Goal: Task Accomplishment & Management: Manage account settings

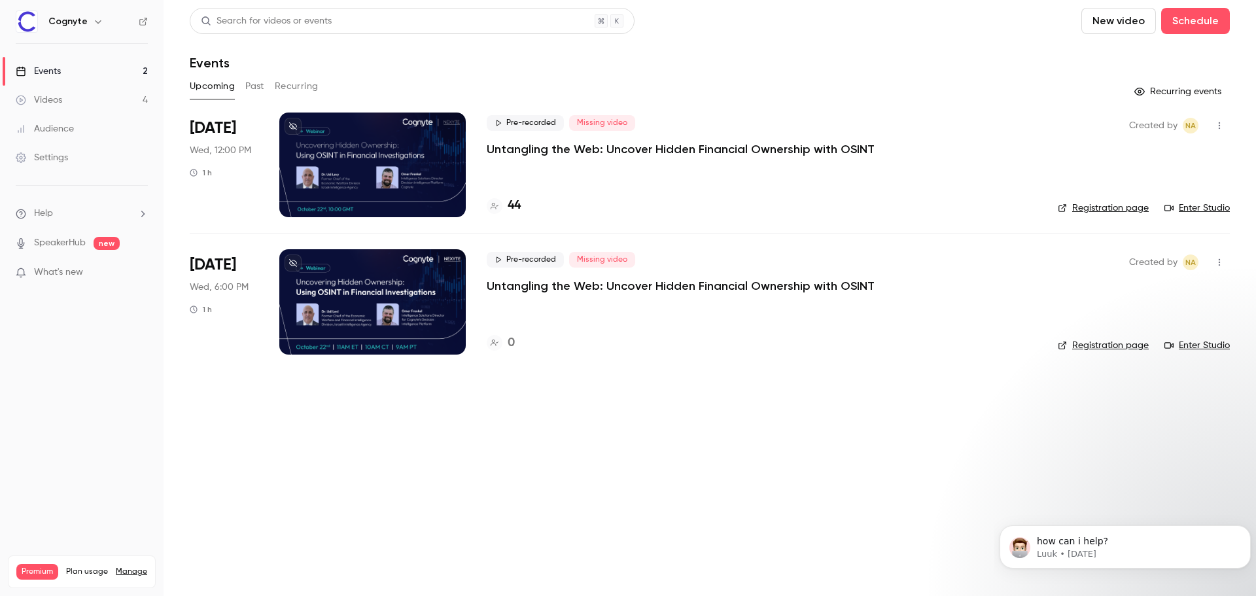
click at [546, 285] on p "Untangling the Web: Uncover Hidden Financial Ownership with OSINT" at bounding box center [681, 286] width 388 height 16
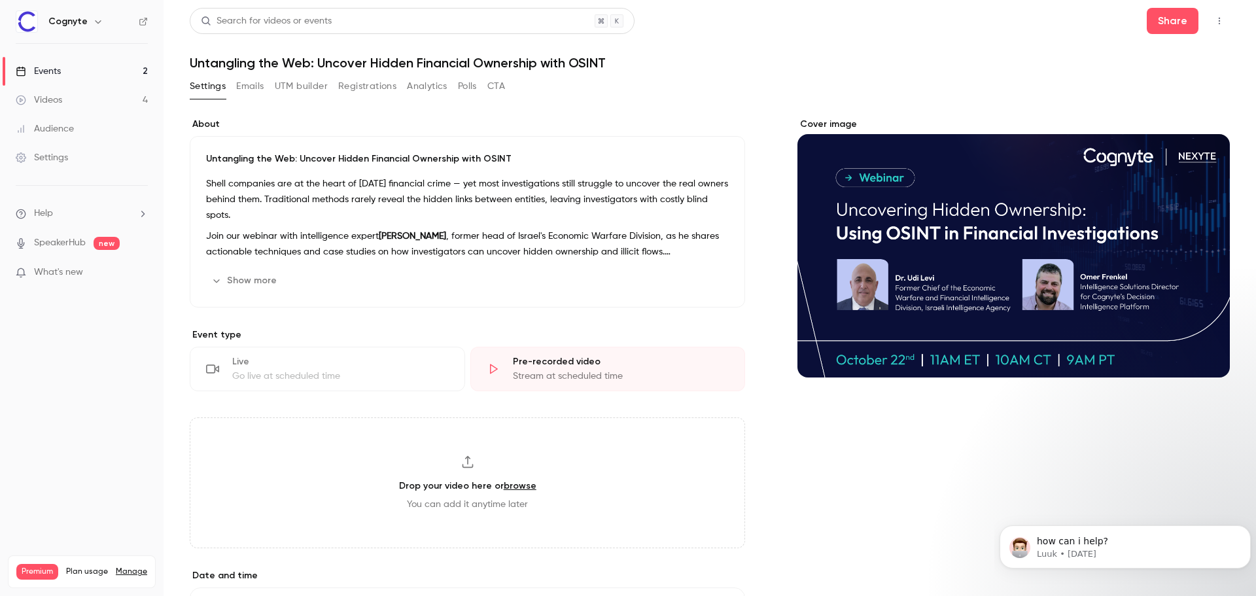
click at [260, 276] on button "Show more" at bounding box center [245, 280] width 79 height 21
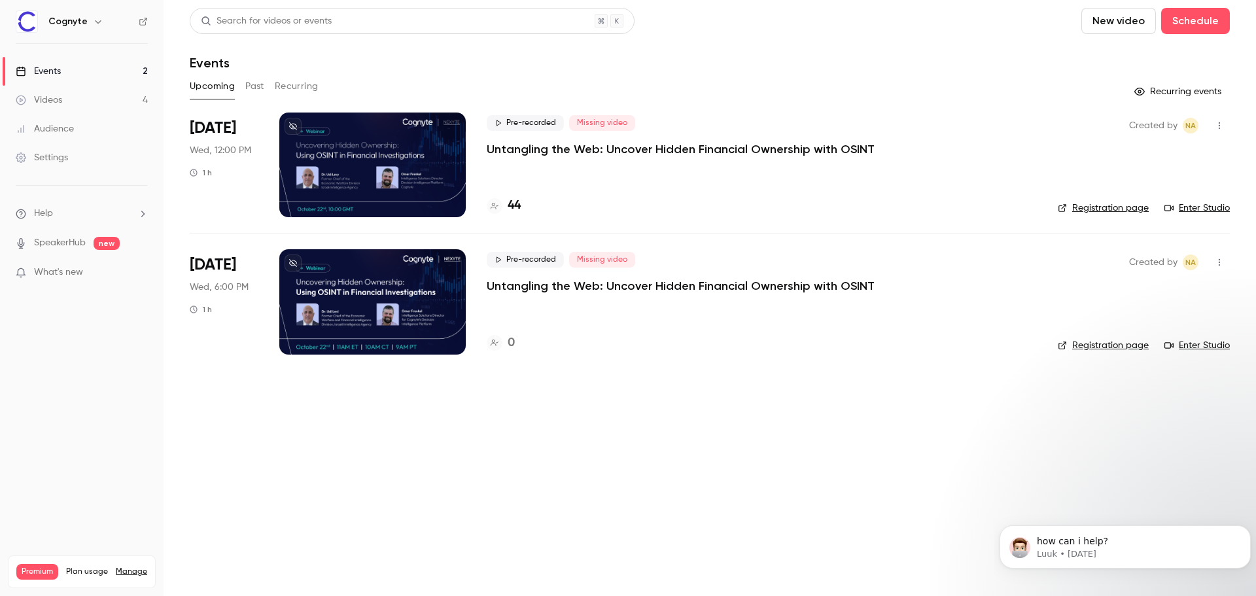
click at [511, 200] on h4 "44" at bounding box center [514, 206] width 13 height 18
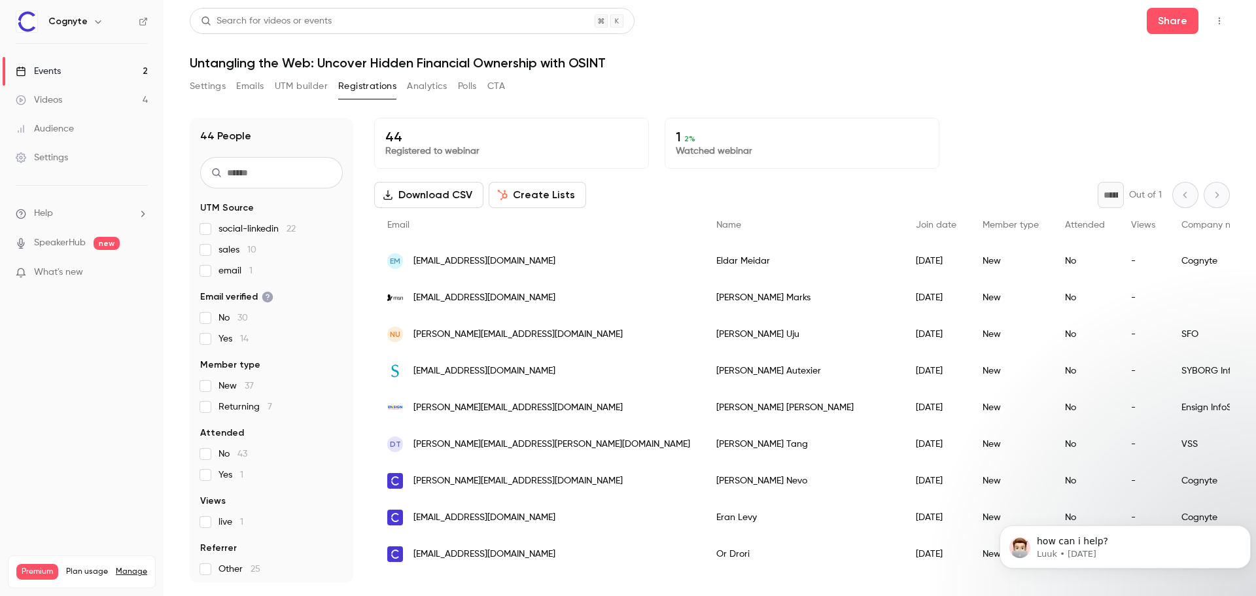
click at [203, 87] on button "Settings" at bounding box center [208, 86] width 36 height 21
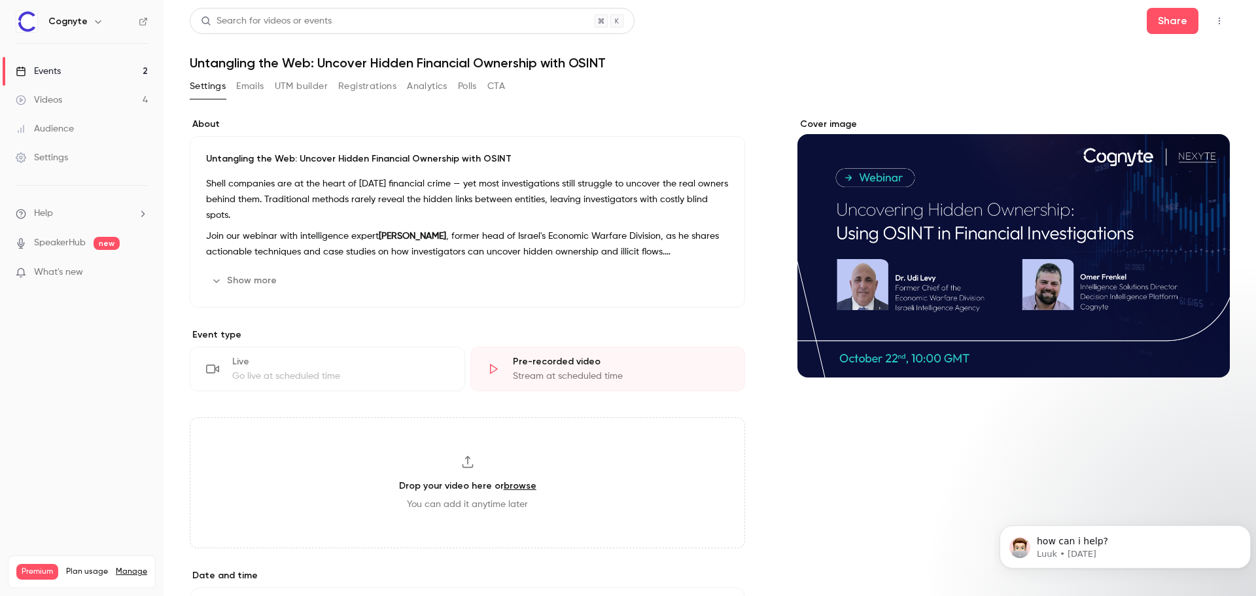
click at [75, 66] on link "Events 2" at bounding box center [82, 71] width 164 height 29
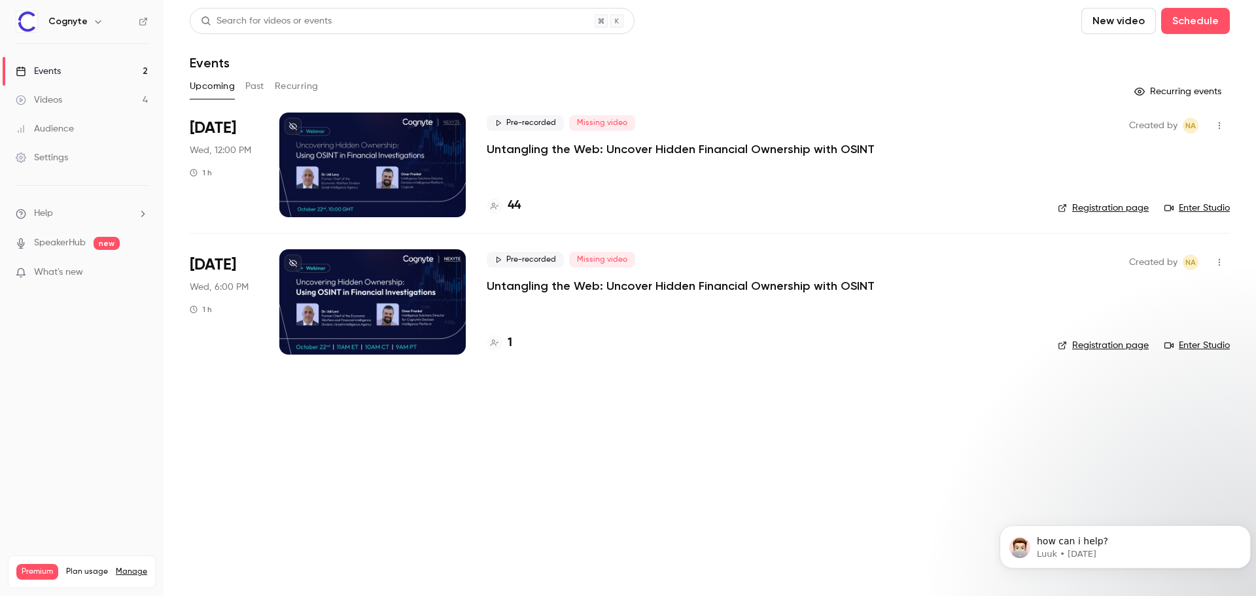
click at [554, 151] on p "Untangling the Web: Uncover Hidden Financial Ownership with OSINT" at bounding box center [681, 149] width 388 height 16
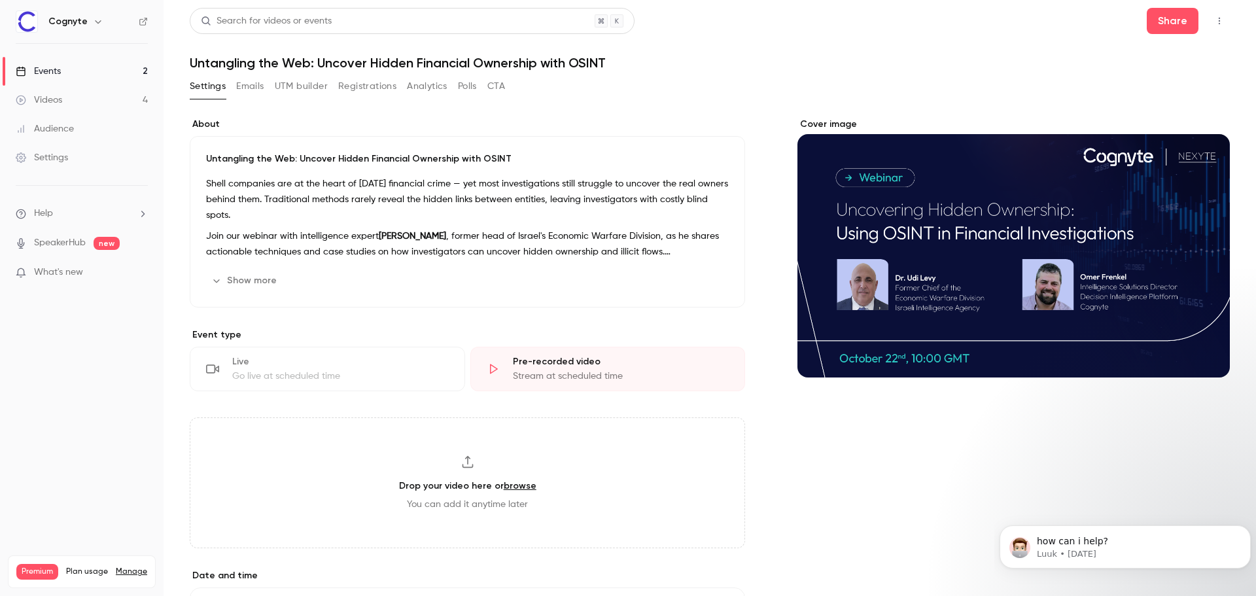
click at [263, 88] on button "Emails" at bounding box center [249, 86] width 27 height 21
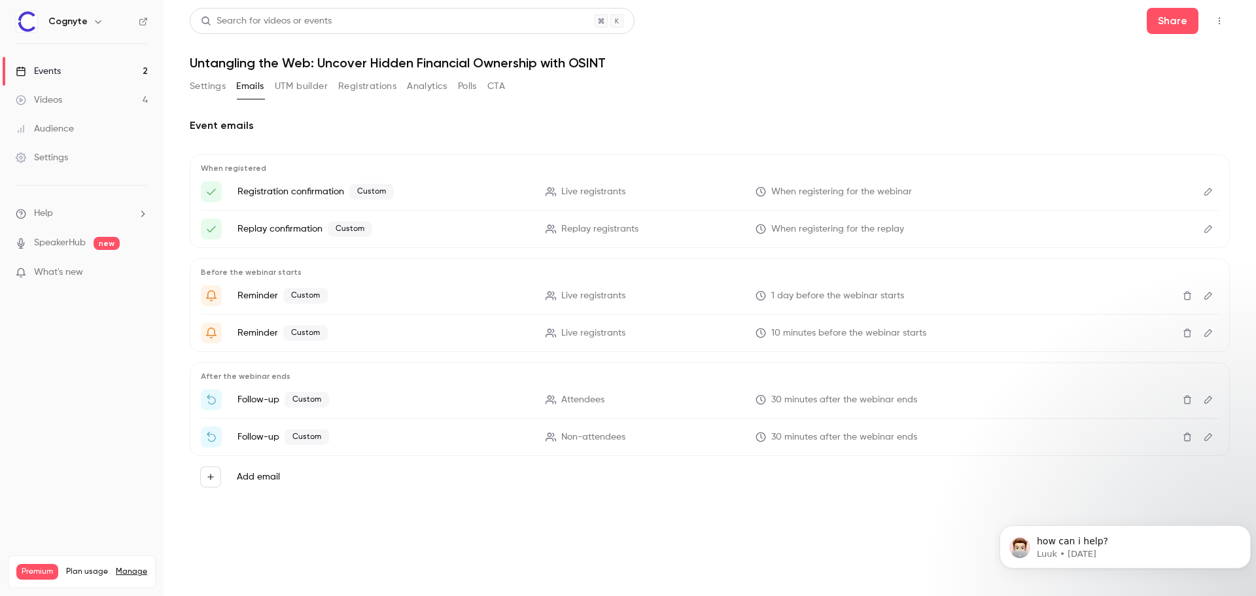
click at [1206, 190] on icon "Edit" at bounding box center [1208, 191] width 10 height 9
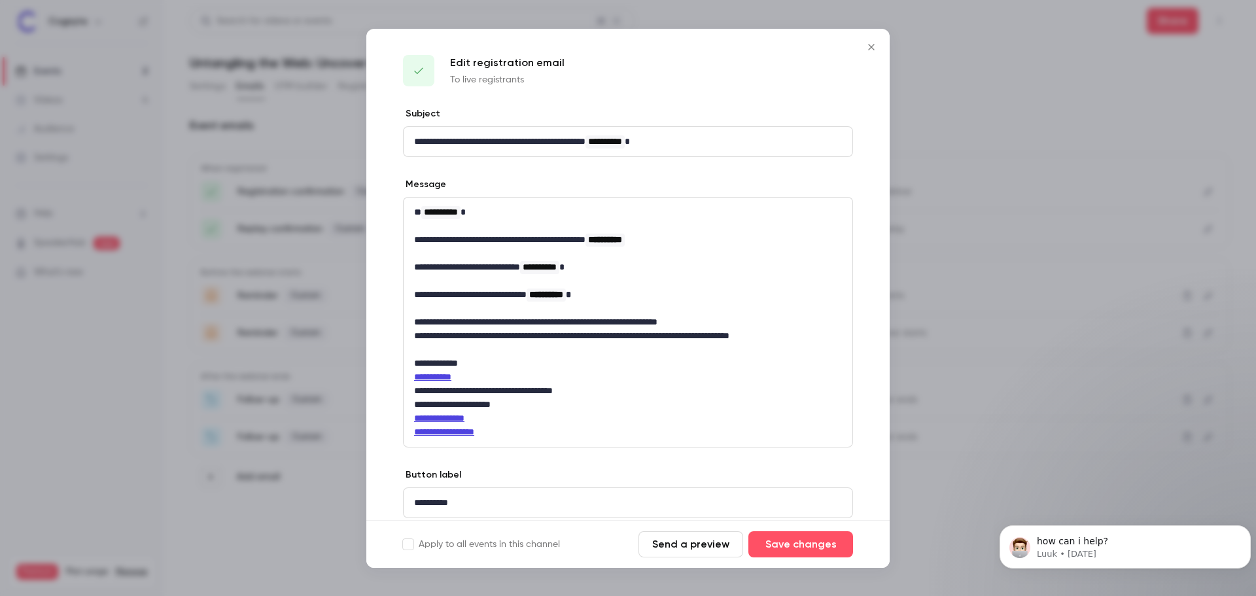
click at [690, 541] on button "Send a preview" at bounding box center [690, 544] width 105 height 26
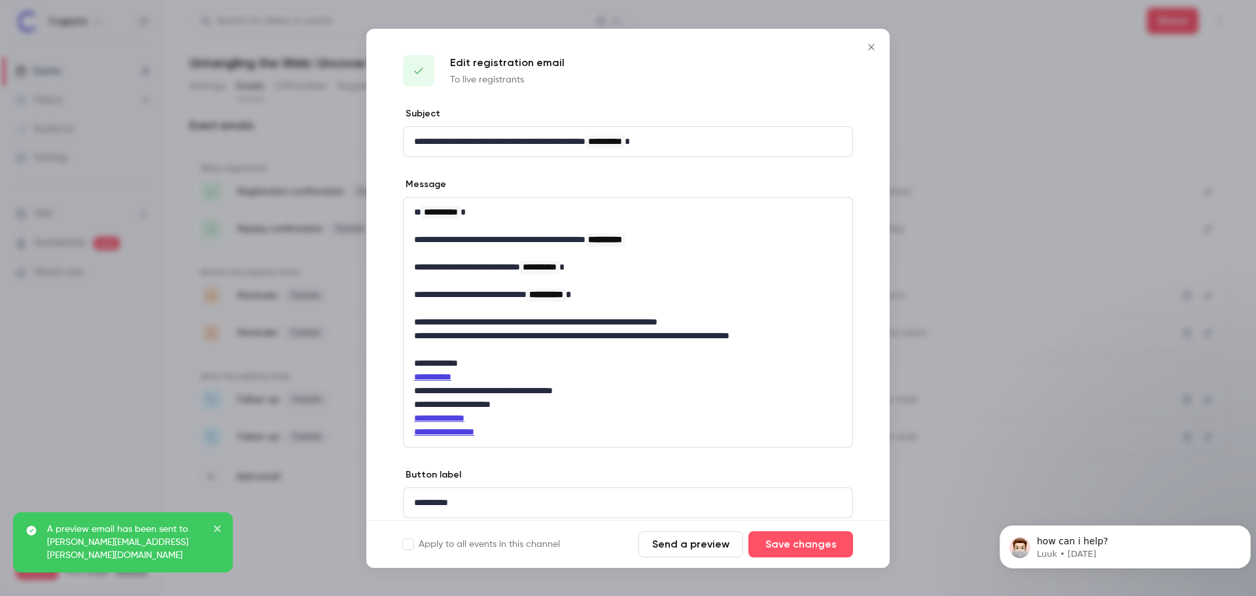
click at [877, 45] on icon "Close" at bounding box center [872, 47] width 16 height 10
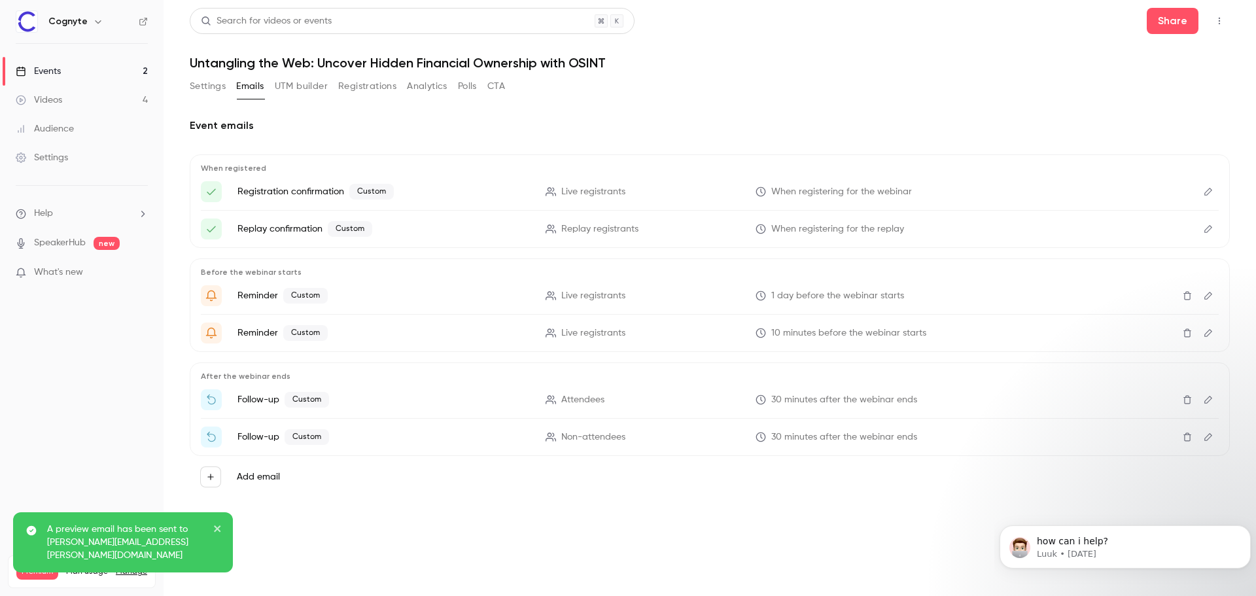
click at [966, 80] on div "Settings Emails UTM builder Registrations Analytics Polls CTA" at bounding box center [710, 89] width 1040 height 26
